Goal: Task Accomplishment & Management: Manage account settings

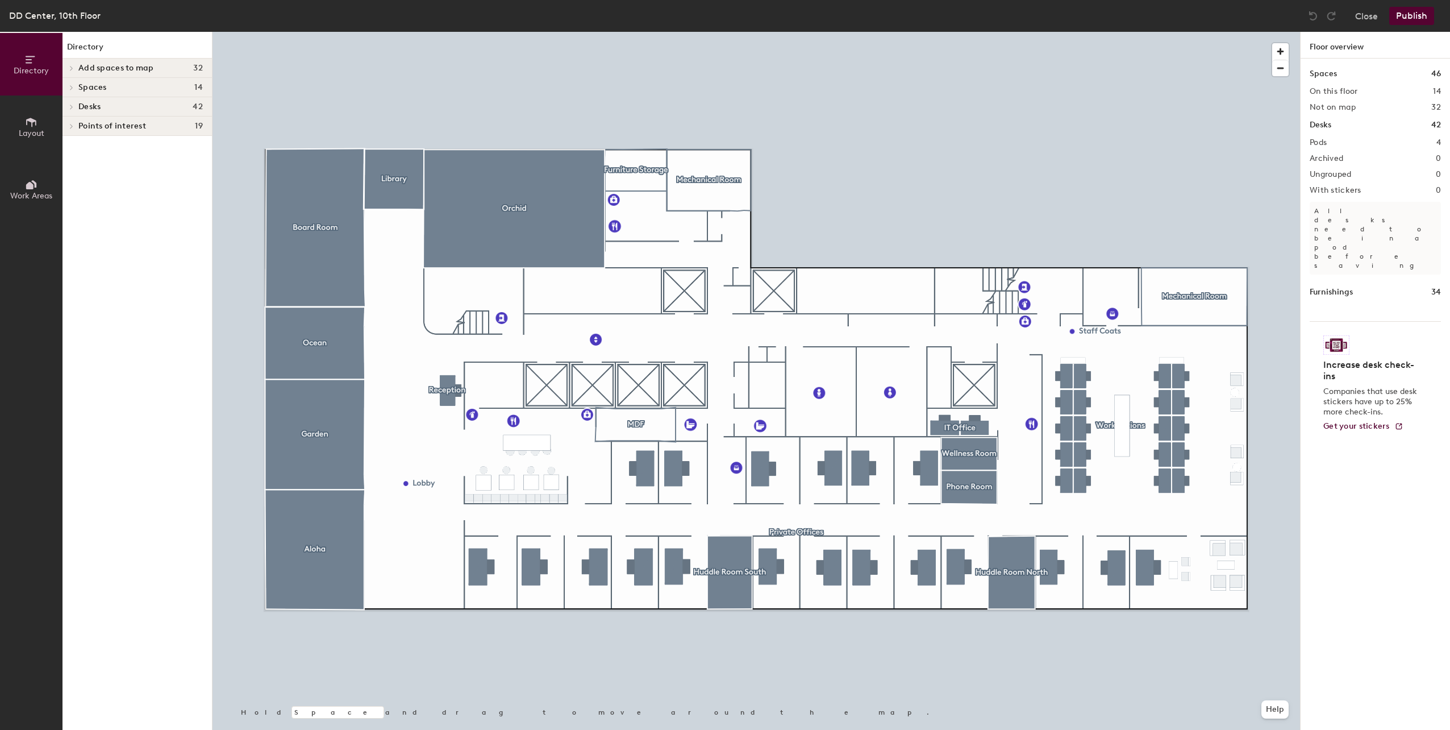
click at [98, 106] on span "Desks" at bounding box center [89, 106] width 22 height 9
click at [123, 163] on span "Private Offices" at bounding box center [106, 166] width 56 height 10
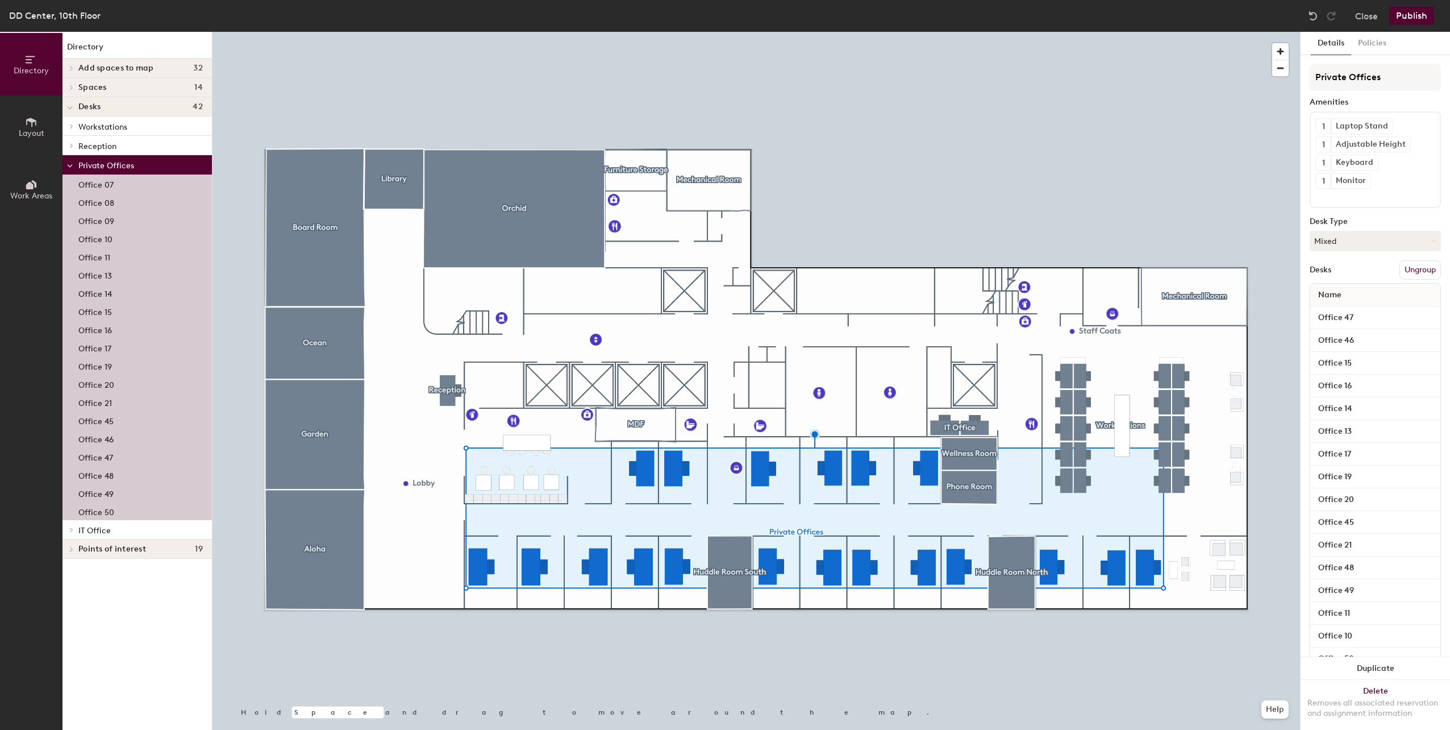
click at [121, 221] on div "Office 09" at bounding box center [137, 220] width 149 height 18
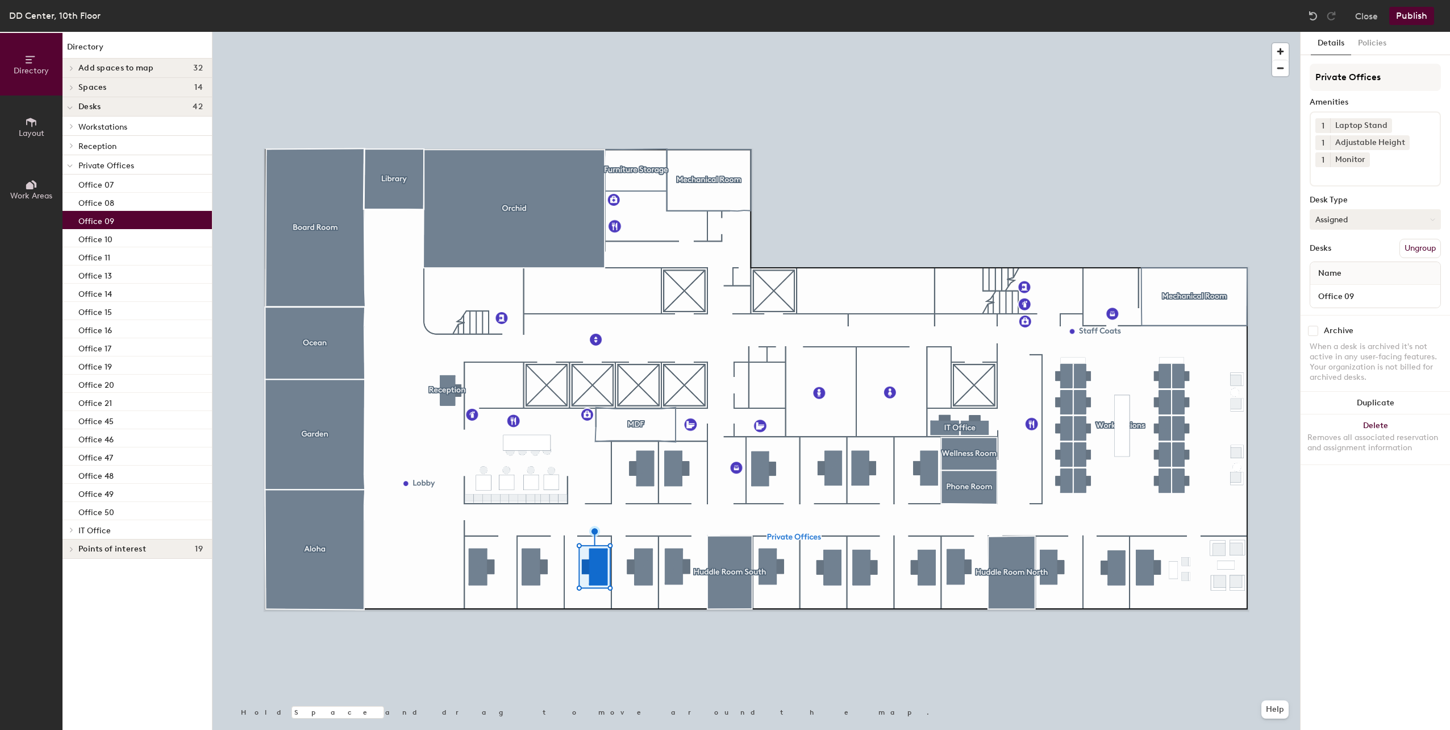
click at [1363, 218] on button "Assigned" at bounding box center [1375, 219] width 131 height 20
click at [1334, 289] on div "Hoteled" at bounding box center [1368, 288] width 114 height 17
click at [1403, 9] on button "Publish" at bounding box center [1412, 16] width 45 height 18
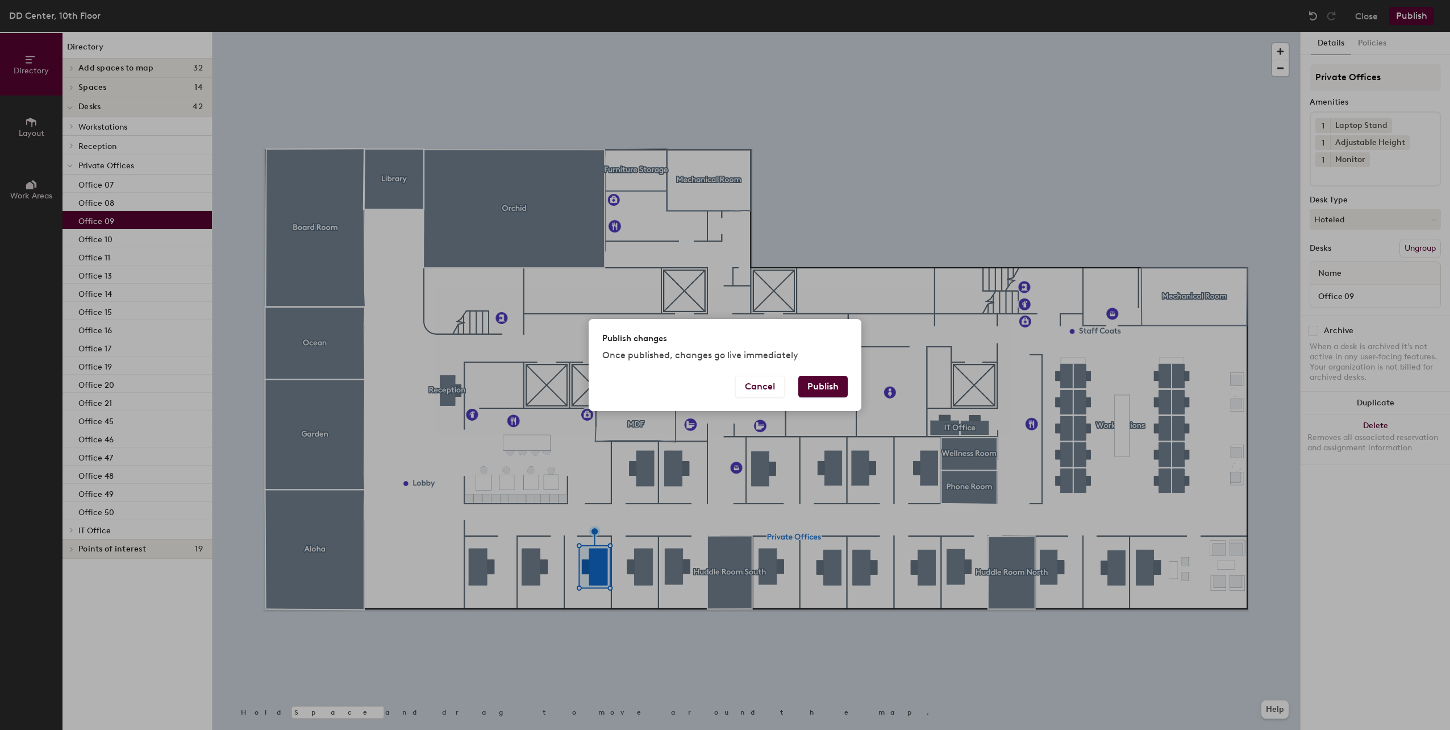
click at [830, 382] on button "Publish" at bounding box center [823, 387] width 49 height 22
